Goal: Task Accomplishment & Management: Use online tool/utility

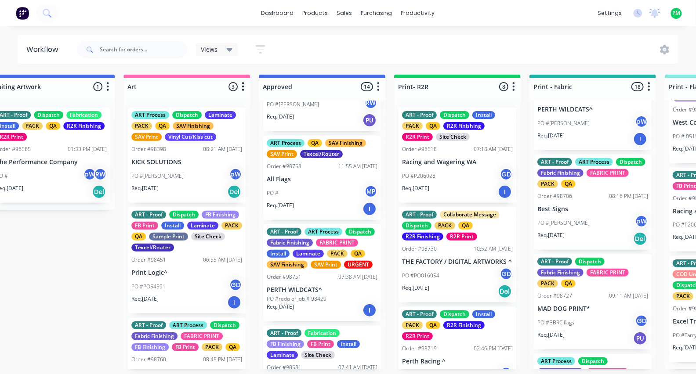
scroll to position [92, 0]
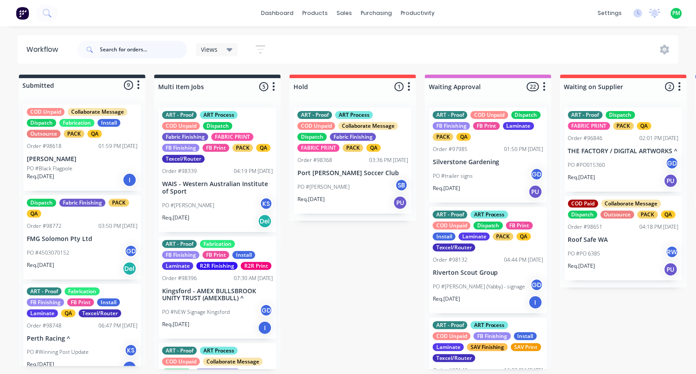
click at [154, 49] on input "text" at bounding box center [143, 50] width 87 height 18
type input "prime"
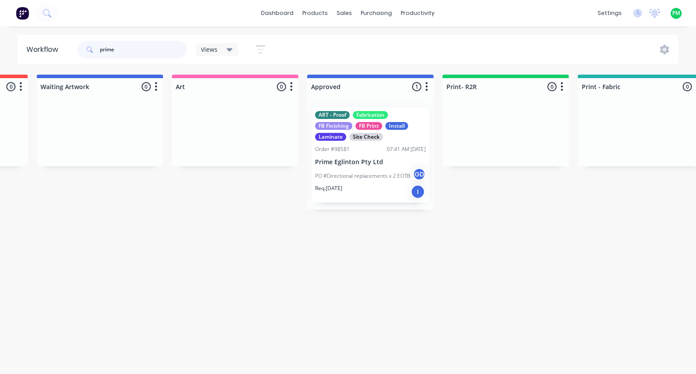
scroll to position [0, 659]
click at [370, 177] on p "PO #Directional replacements x 2 EOTB" at bounding box center [362, 176] width 95 height 8
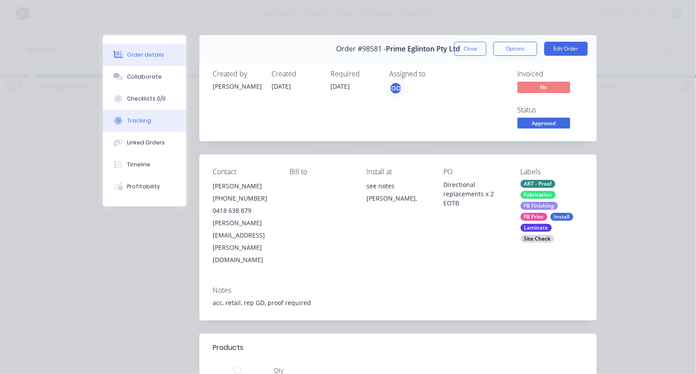
click at [130, 125] on div "Tracking" at bounding box center [139, 121] width 24 height 8
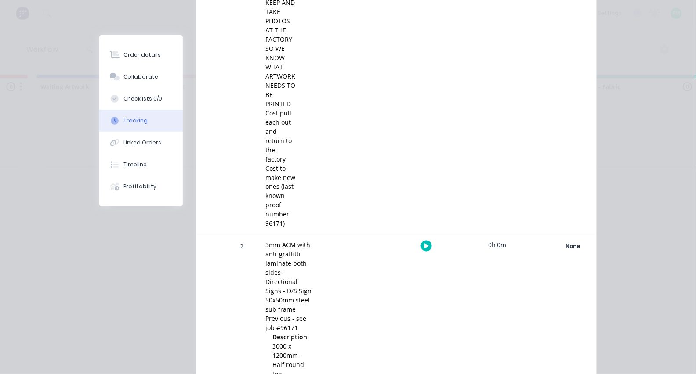
scroll to position [315, 0]
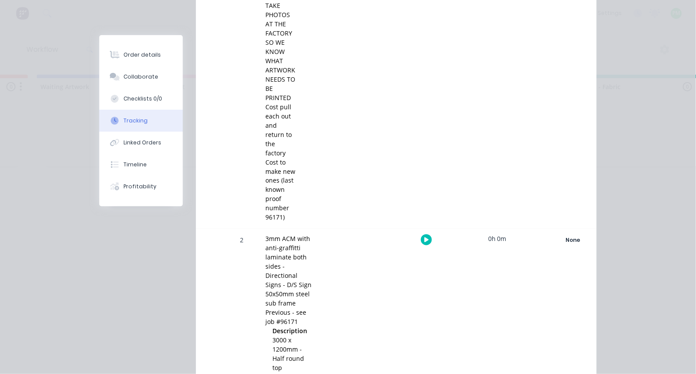
click at [425, 238] on icon "button" at bounding box center [426, 240] width 4 height 5
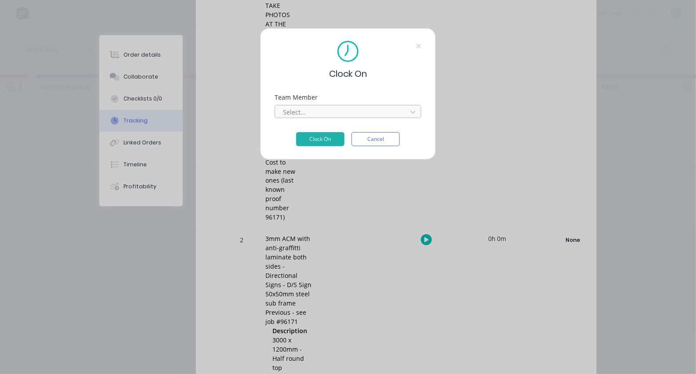
click at [311, 118] on div at bounding box center [342, 112] width 120 height 11
type input "pro"
click at [320, 142] on button "Clock On" at bounding box center [320, 139] width 48 height 14
